Goal: Navigation & Orientation: Find specific page/section

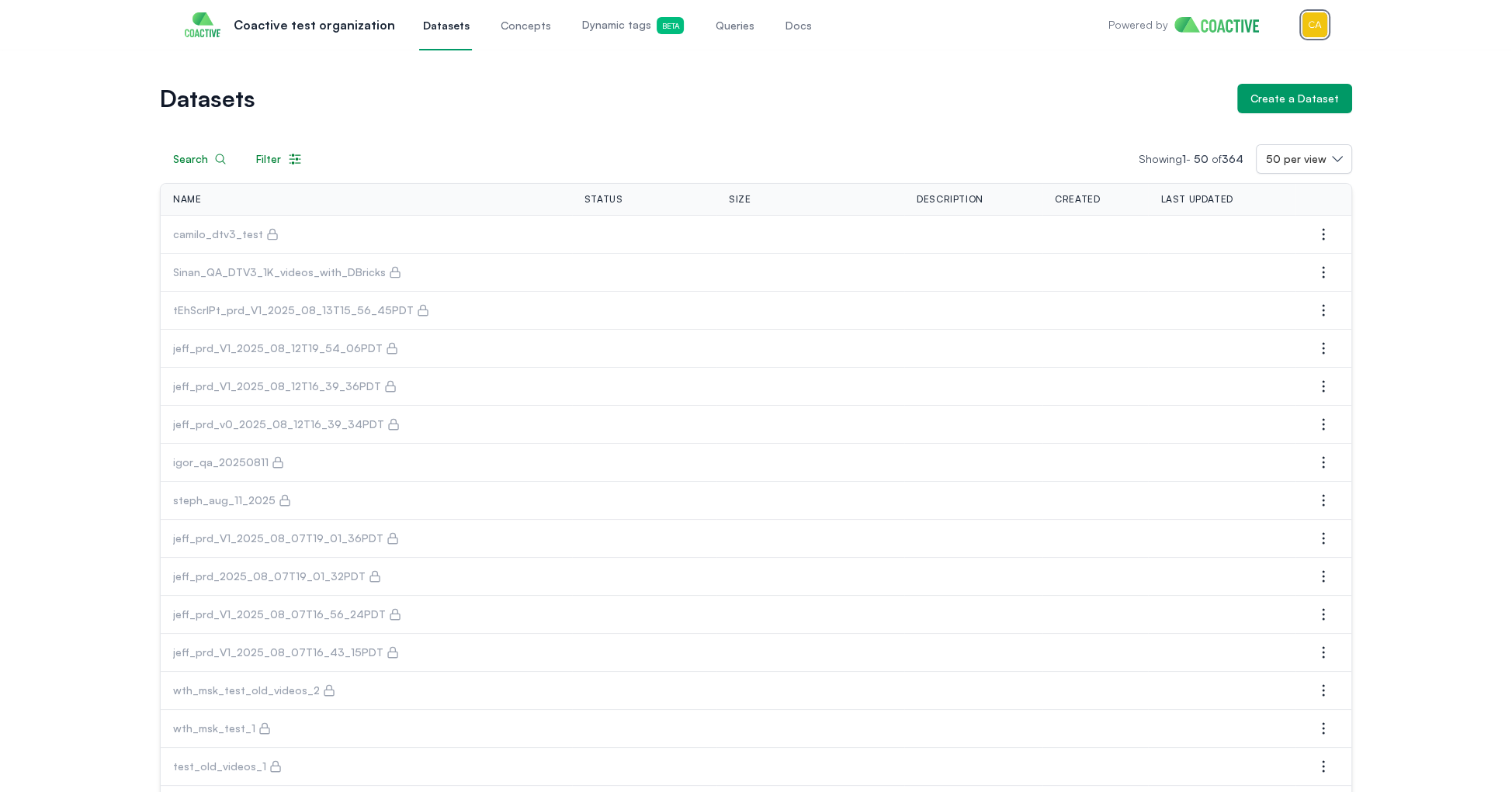
click at [1316, 28] on img "button" at bounding box center [1314, 24] width 25 height 25
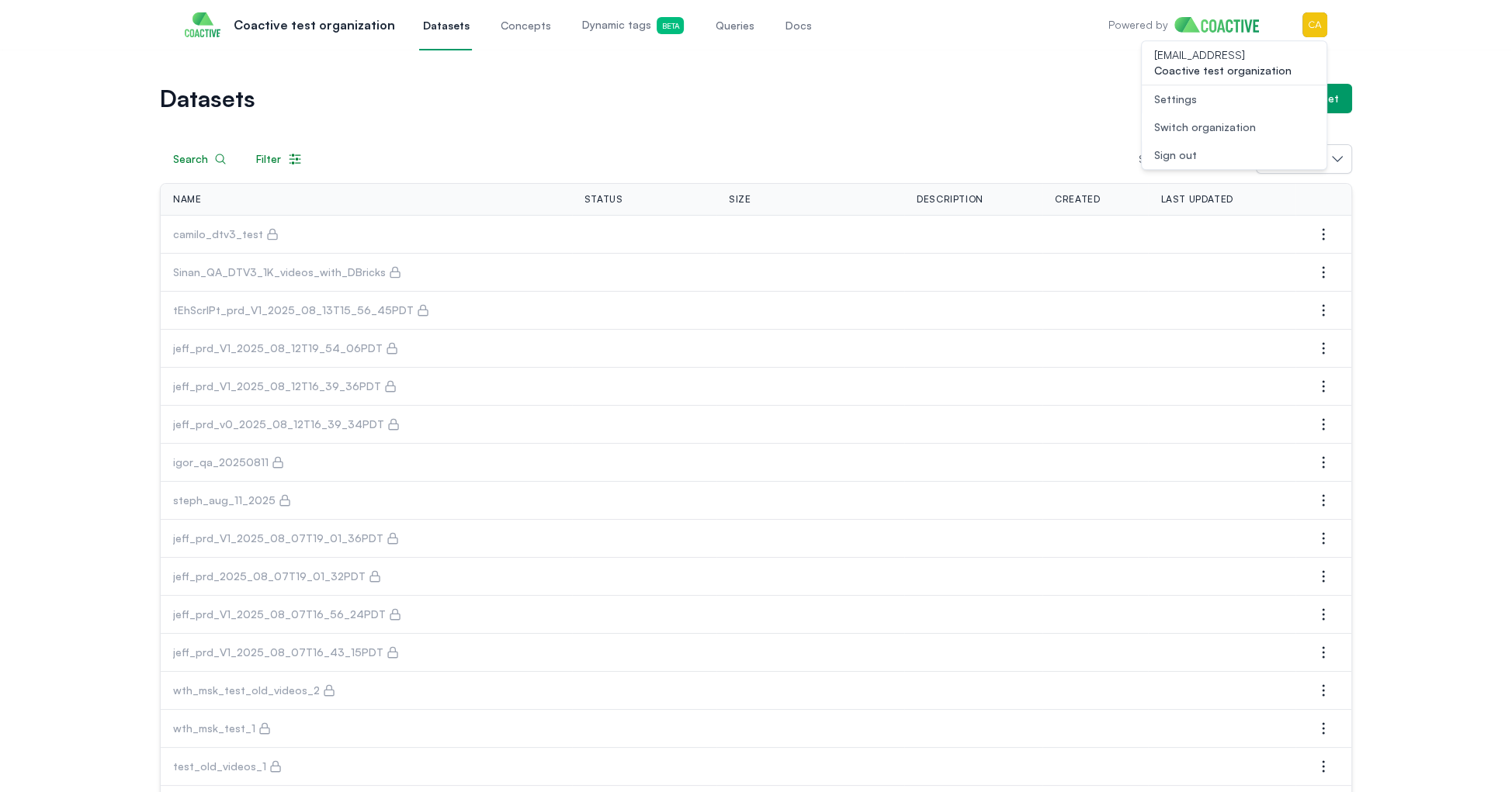
click at [1244, 120] on div "Switch organization" at bounding box center [1205, 127] width 101 height 15
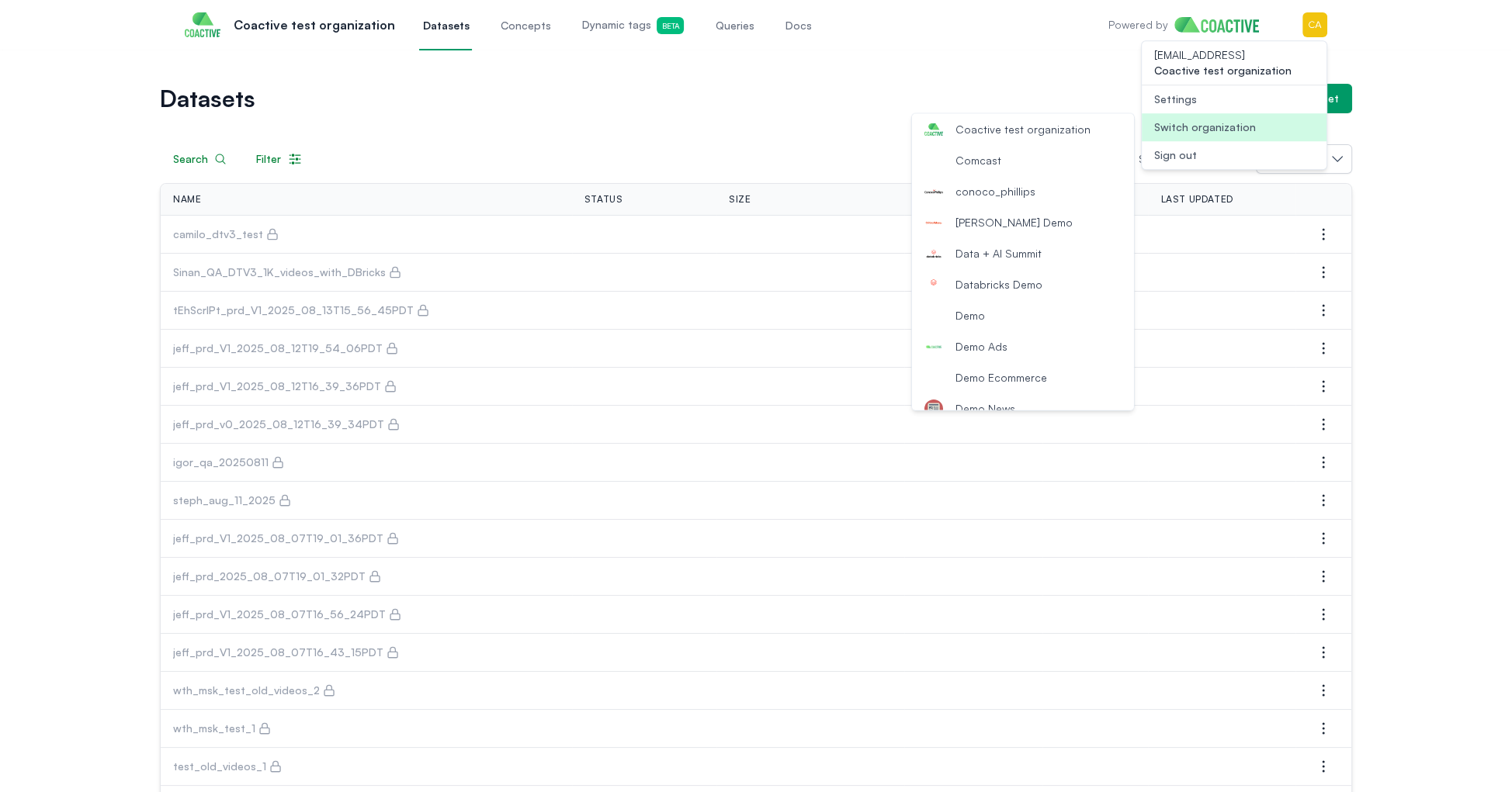
scroll to position [295, 0]
click at [1040, 303] on button "Demo Ads" at bounding box center [1023, 300] width 222 height 31
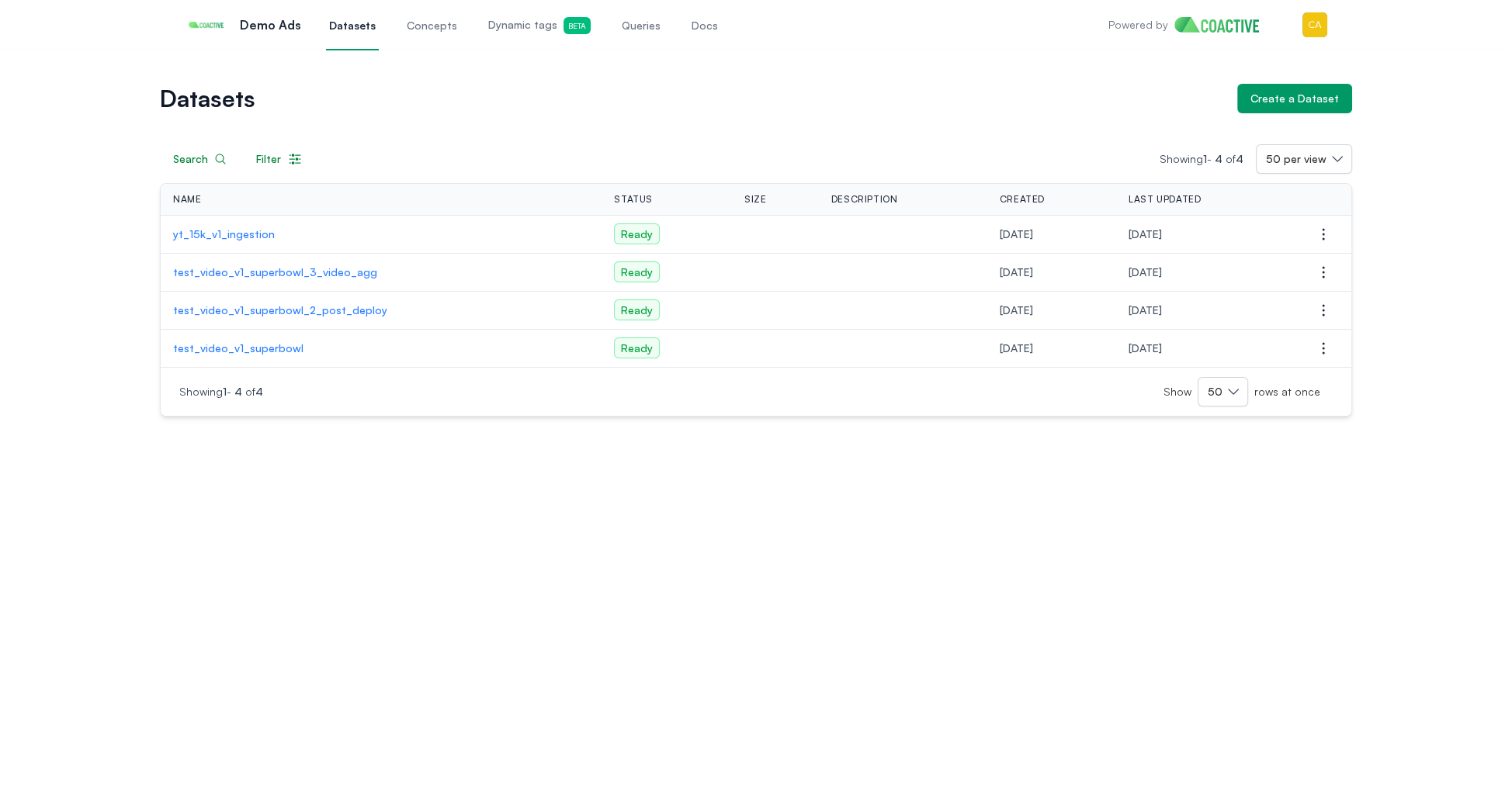
click at [298, 271] on p "test_video_v1_superbowl_3_video_agg" at bounding box center [381, 273] width 416 height 15
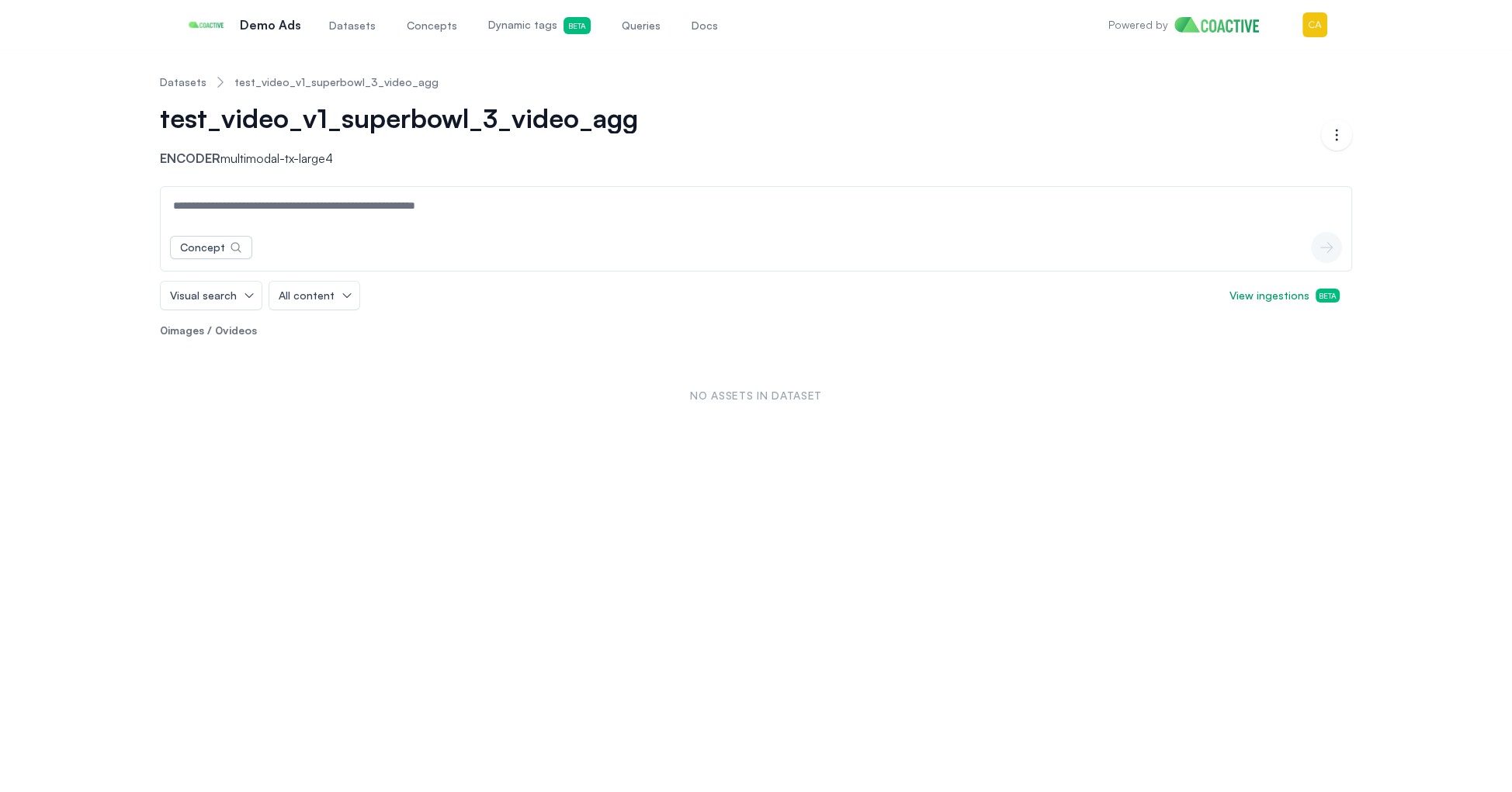
click at [192, 77] on link "Datasets" at bounding box center [183, 83] width 46 height 15
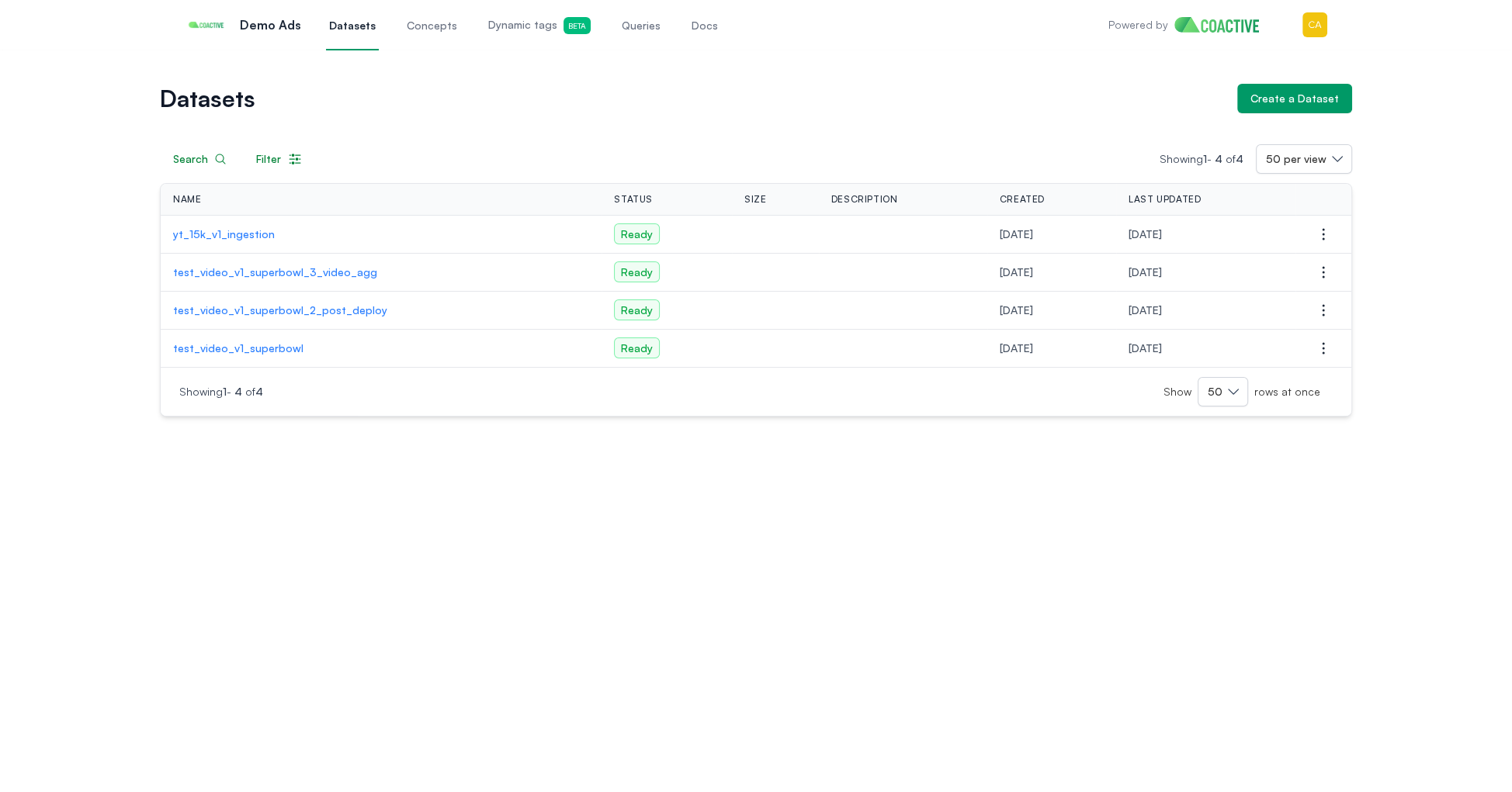
click at [209, 232] on p "yt_15k_v1_ingestion" at bounding box center [381, 234] width 416 height 15
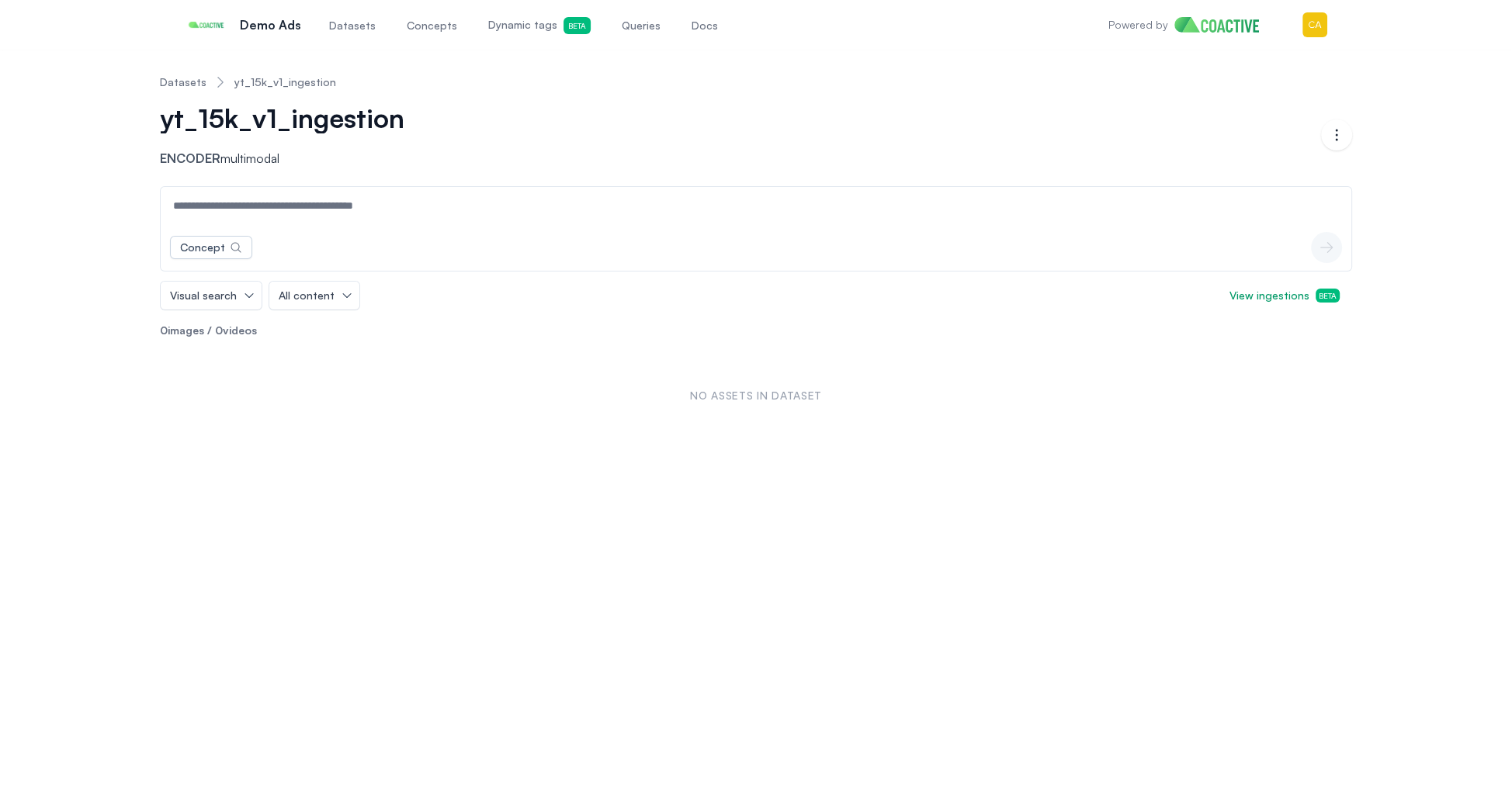
click at [197, 83] on link "Datasets" at bounding box center [183, 83] width 46 height 15
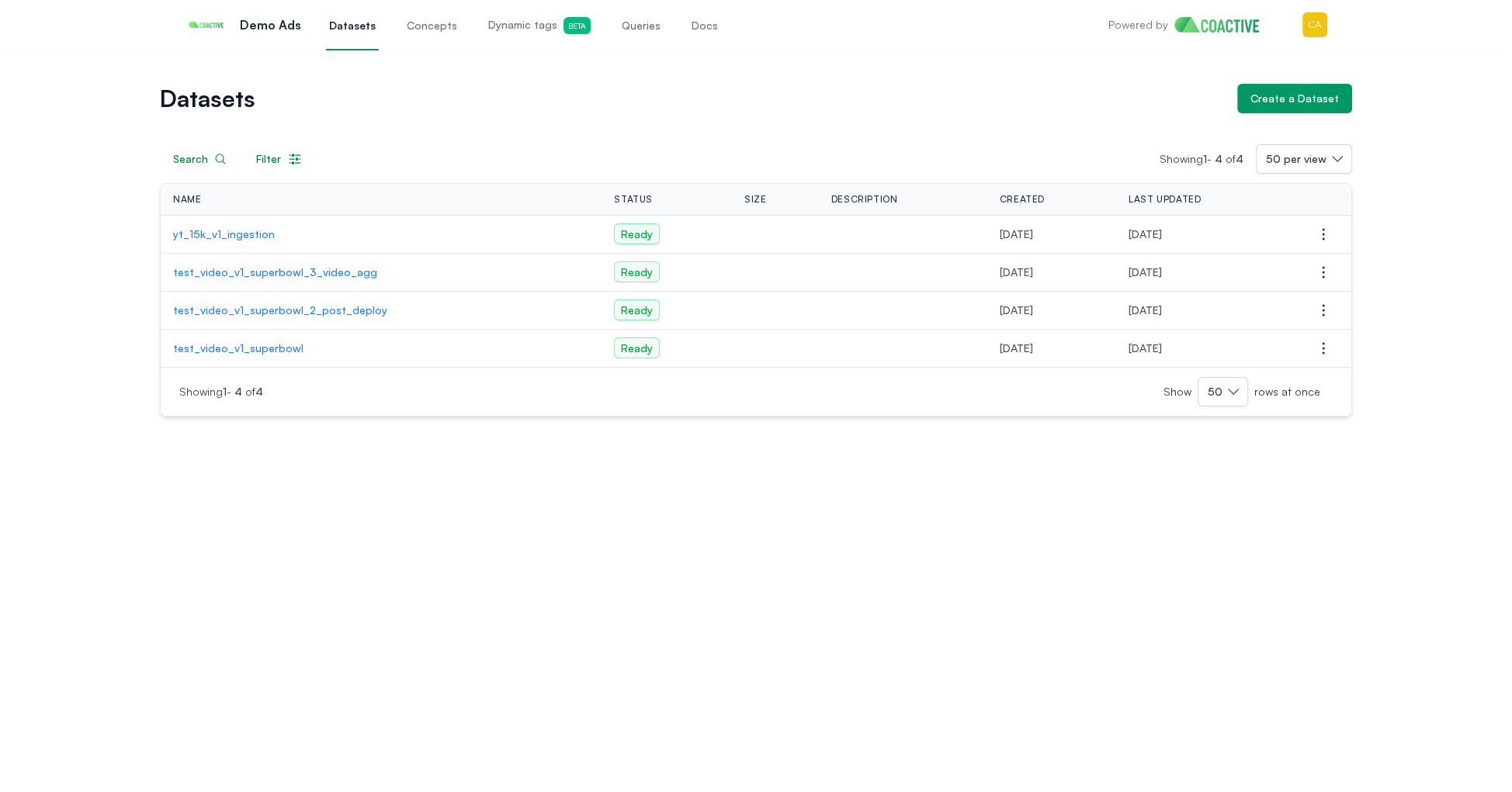
click at [274, 312] on p "test_video_v1_superbowl_2_post_deploy" at bounding box center [381, 310] width 416 height 15
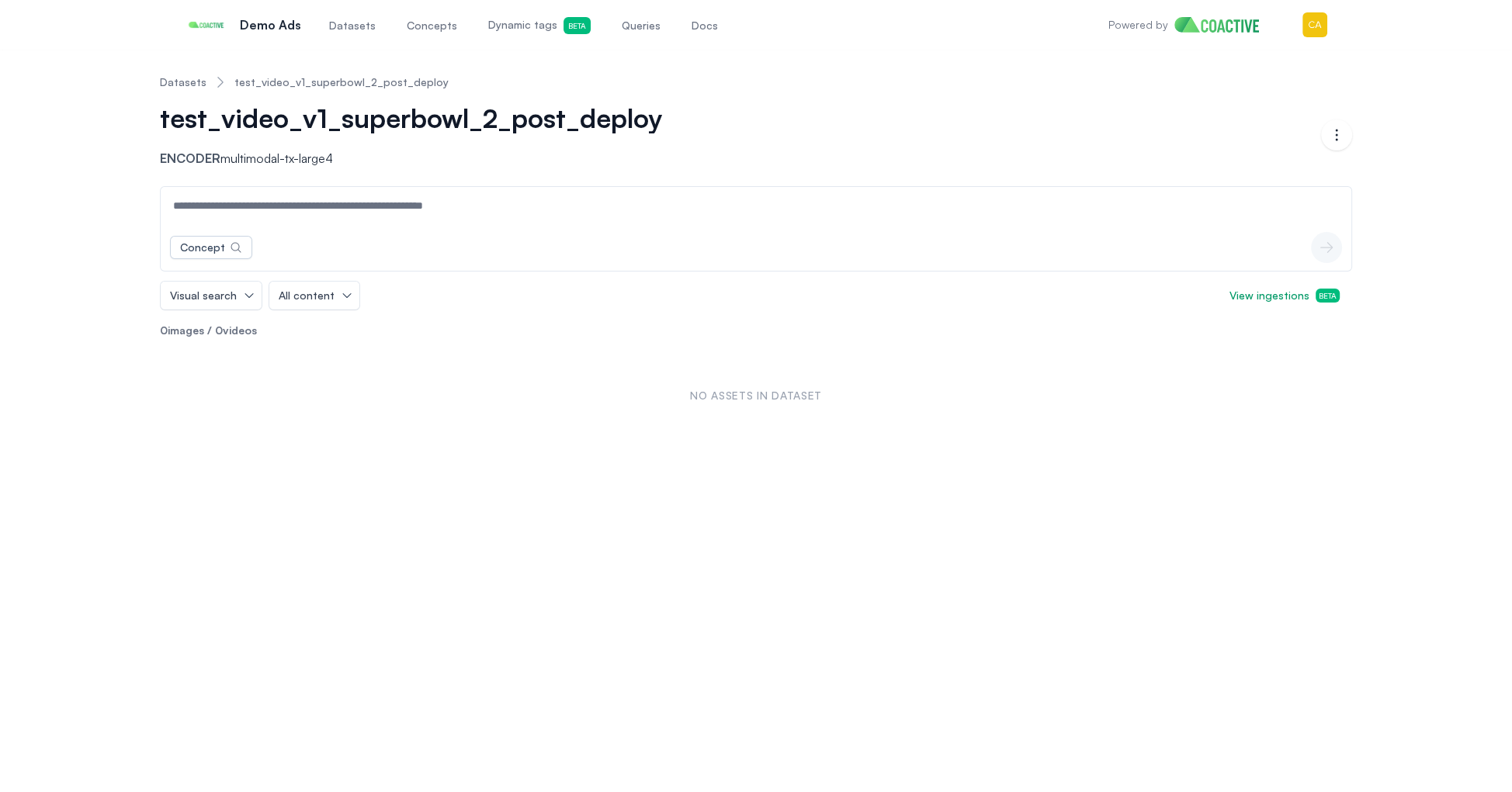
click at [182, 77] on link "Datasets" at bounding box center [183, 83] width 46 height 15
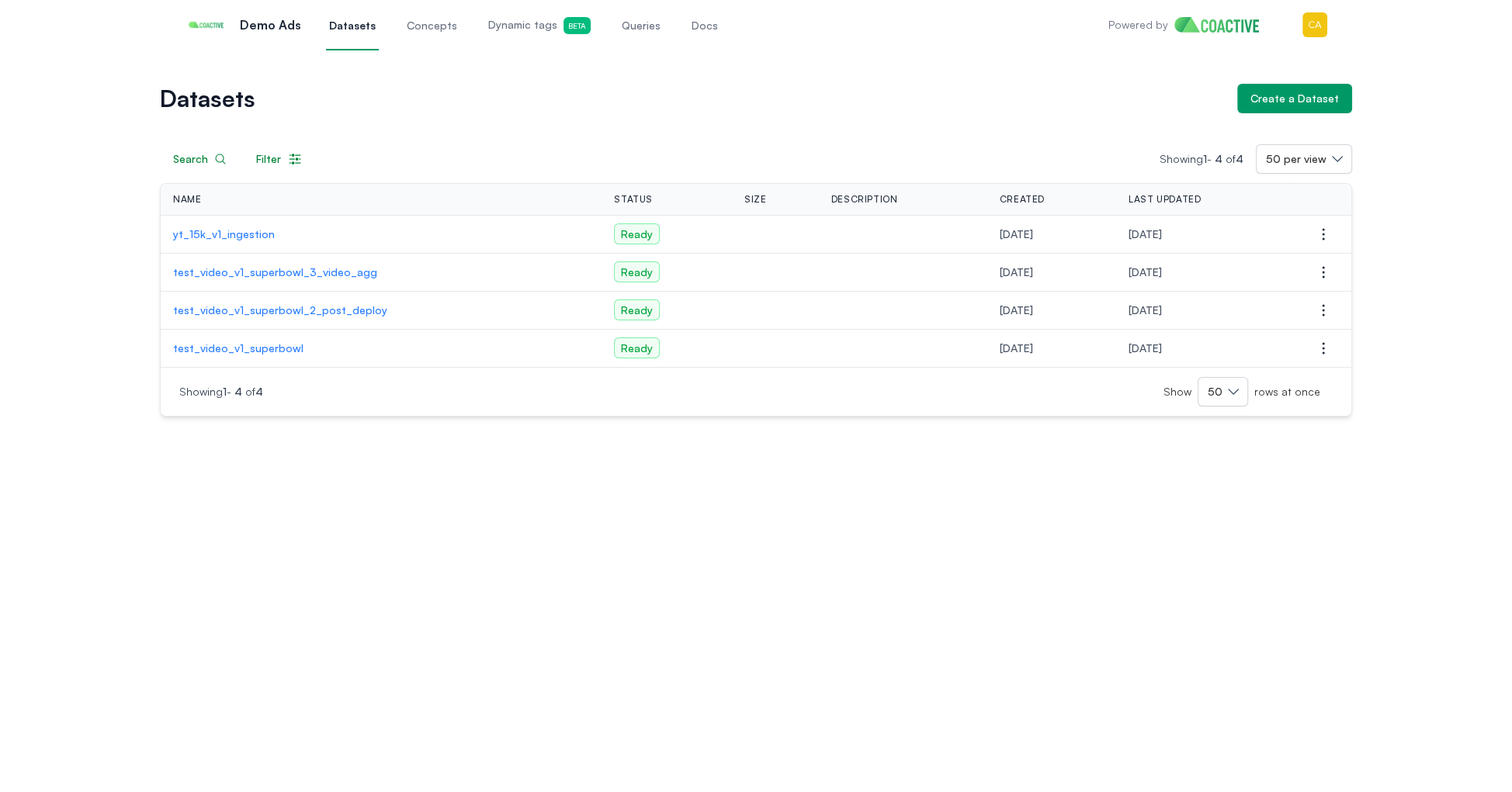
click at [314, 274] on p "test_video_v1_superbowl_3_video_agg" at bounding box center [381, 273] width 416 height 15
